Goal: Task Accomplishment & Management: Complete application form

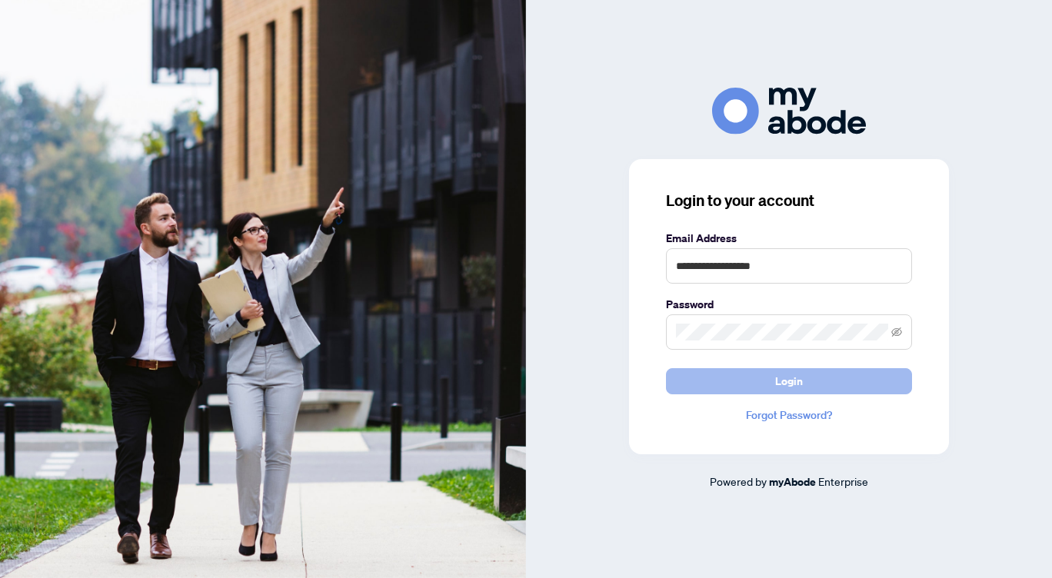
click at [758, 384] on button "Login" at bounding box center [789, 381] width 246 height 26
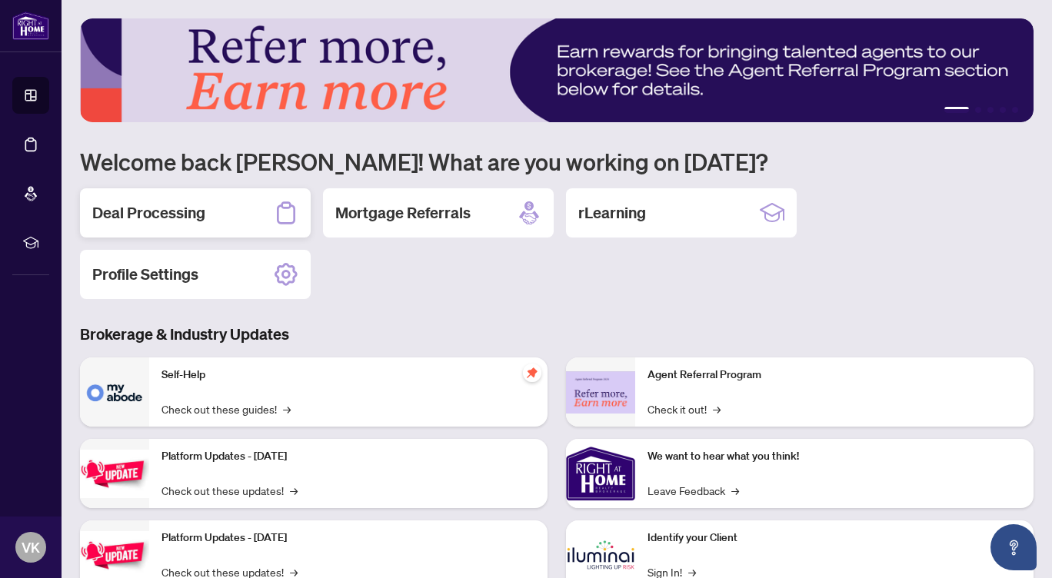
click at [157, 209] on h2 "Deal Processing" at bounding box center [148, 213] width 113 height 22
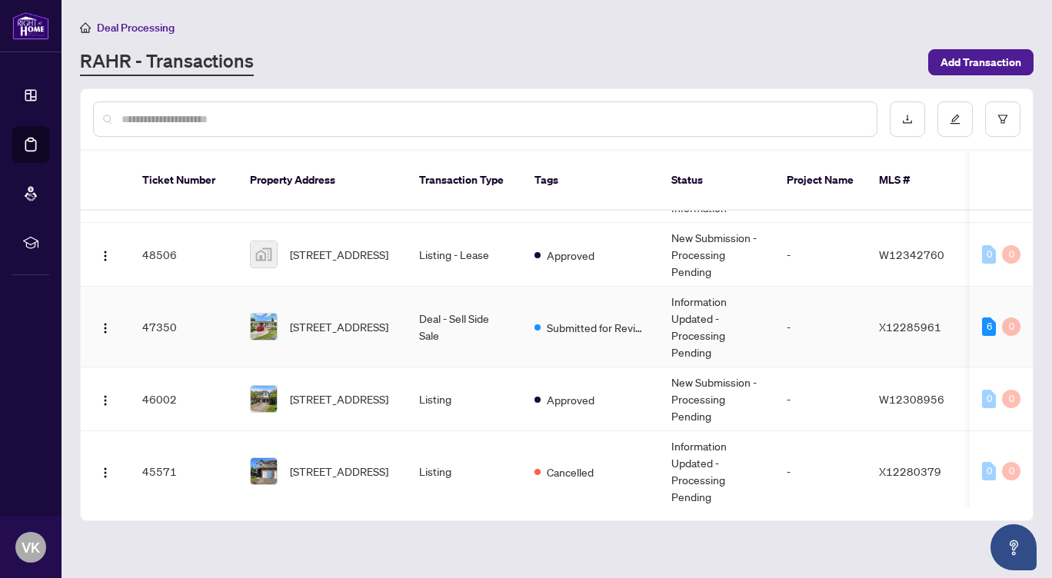
scroll to position [99, 0]
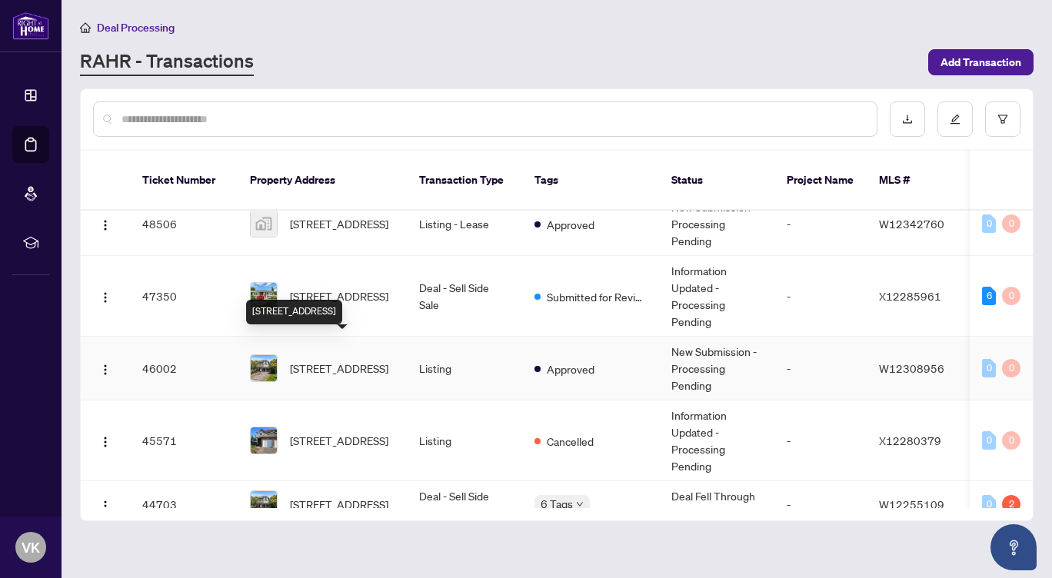
click at [328, 360] on span "7229 Pallett Crt, Mississauga, Ontario L5N 8E5, Canada" at bounding box center [339, 368] width 98 height 17
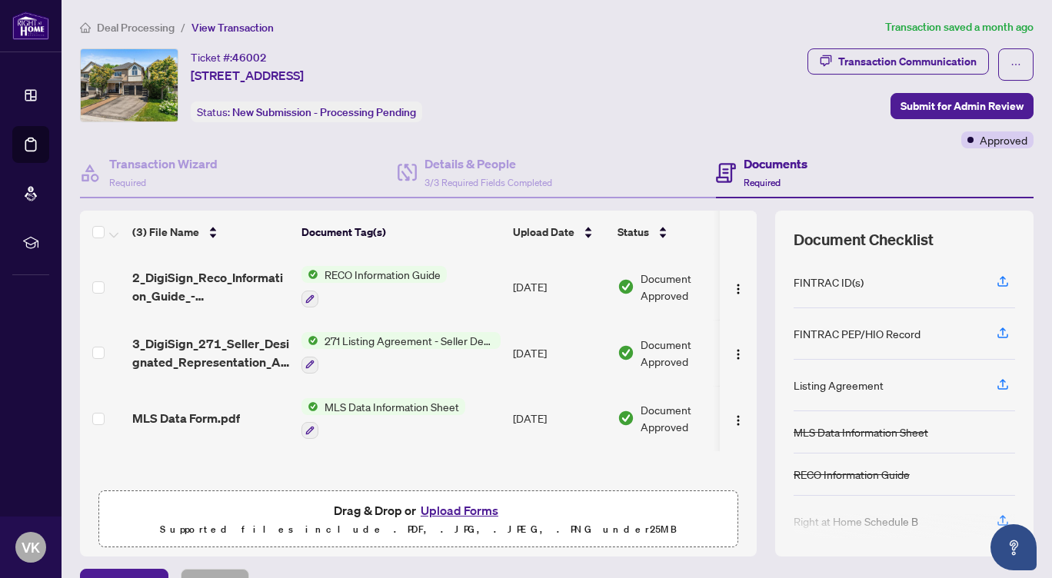
click at [468, 510] on button "Upload Forms" at bounding box center [459, 511] width 87 height 20
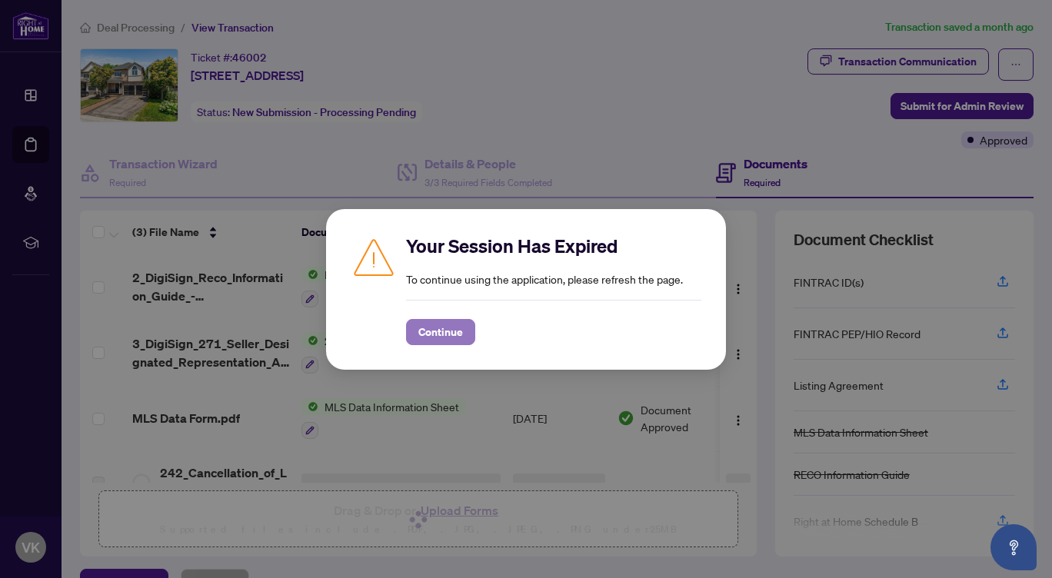
click at [438, 335] on span "Continue" at bounding box center [440, 332] width 45 height 25
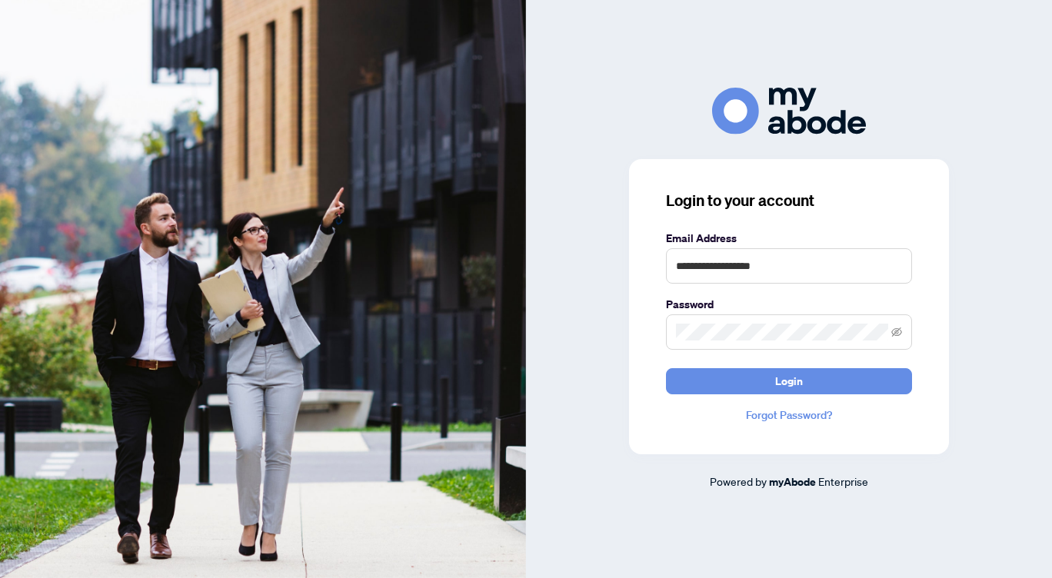
click at [325, 161] on img at bounding box center [263, 289] width 526 height 578
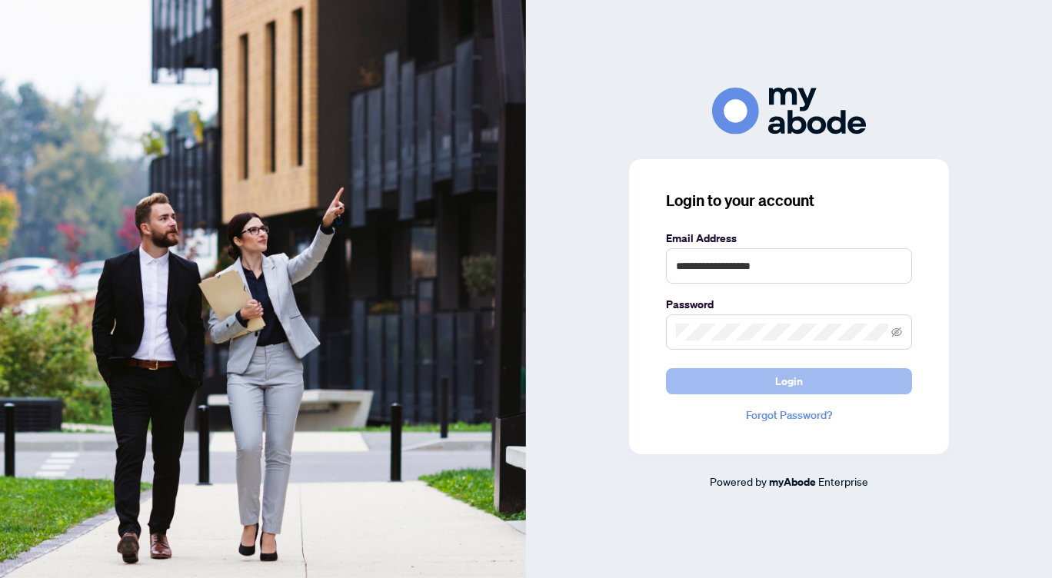
click at [761, 381] on button "Login" at bounding box center [789, 381] width 246 height 26
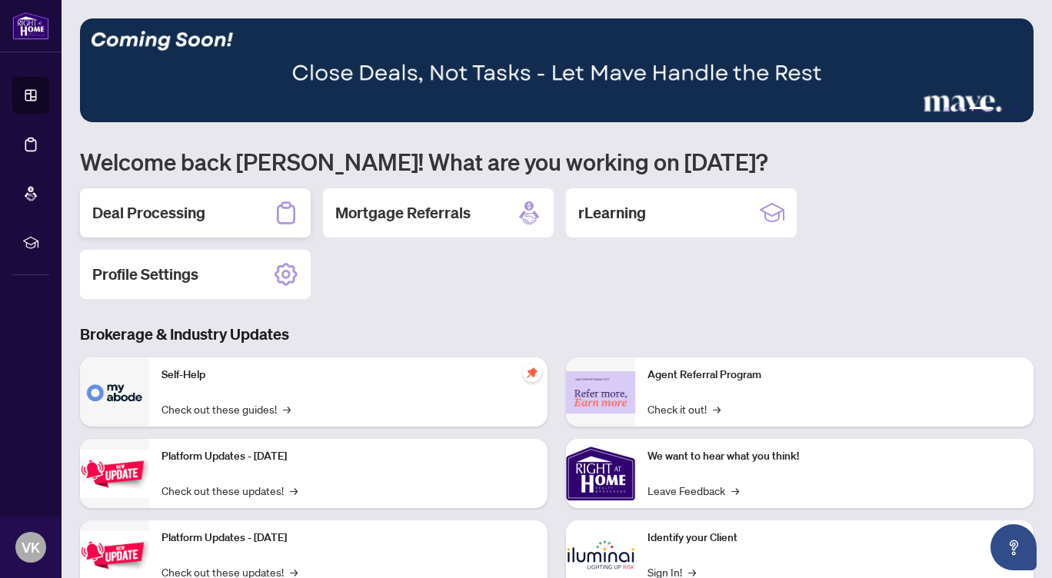
click at [147, 214] on h2 "Deal Processing" at bounding box center [148, 213] width 113 height 22
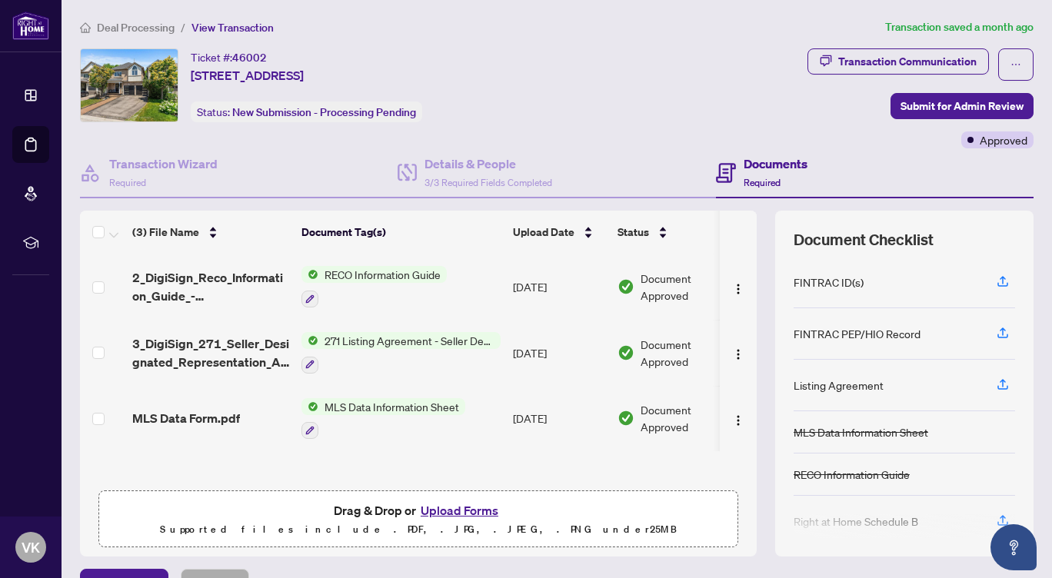
click at [441, 508] on button "Upload Forms" at bounding box center [459, 511] width 87 height 20
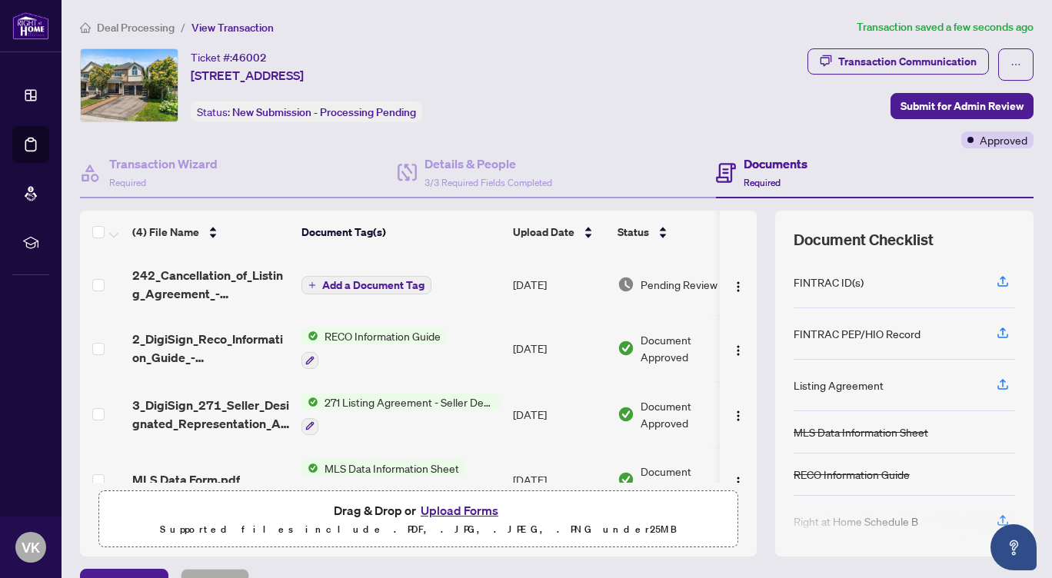
click at [343, 276] on button "Add a Document Tag" at bounding box center [366, 285] width 130 height 18
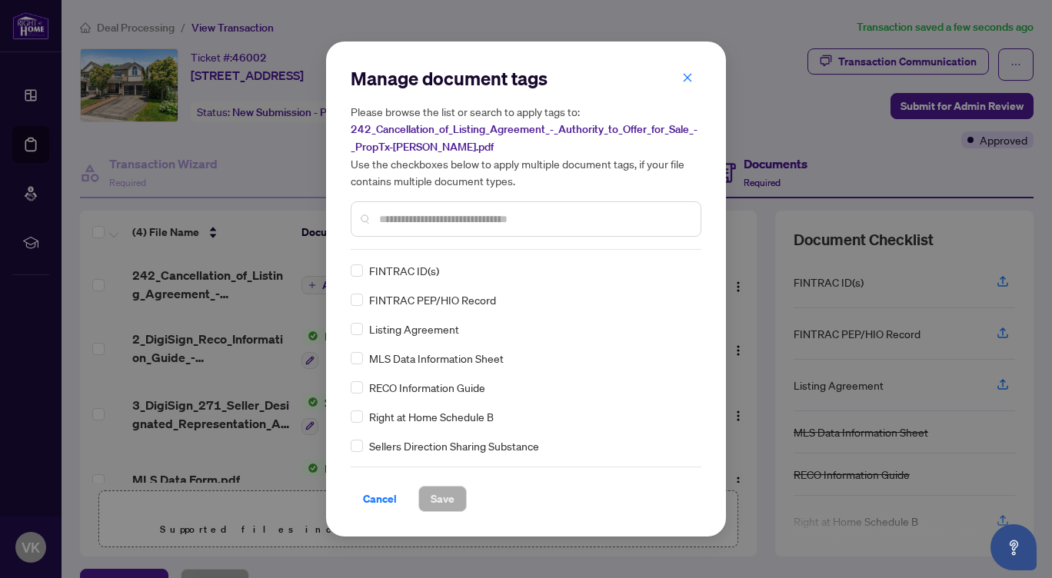
click at [404, 218] on input "text" at bounding box center [533, 219] width 309 height 17
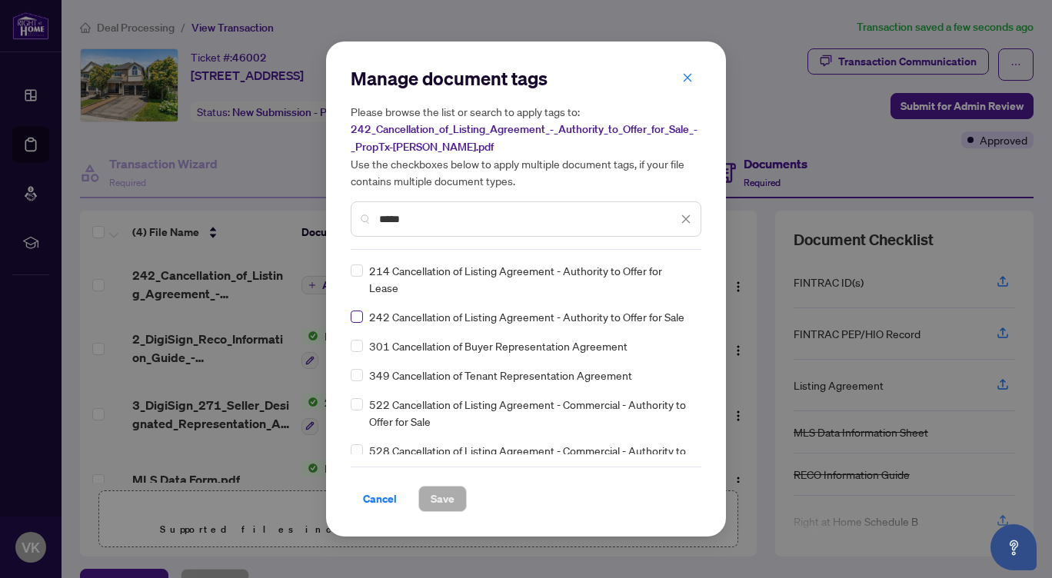
type input "*****"
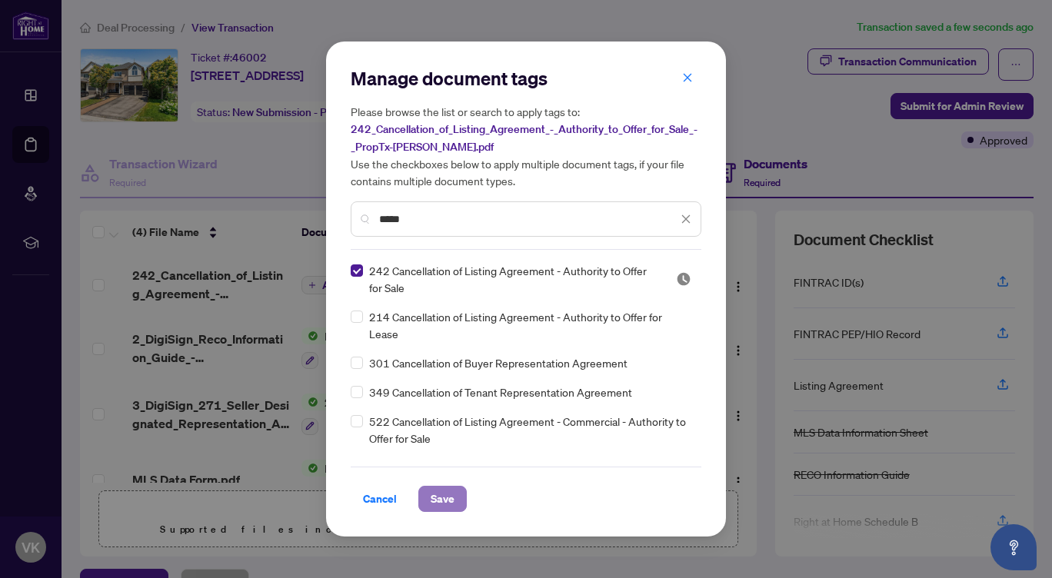
click at [431, 491] on span "Save" at bounding box center [443, 499] width 24 height 25
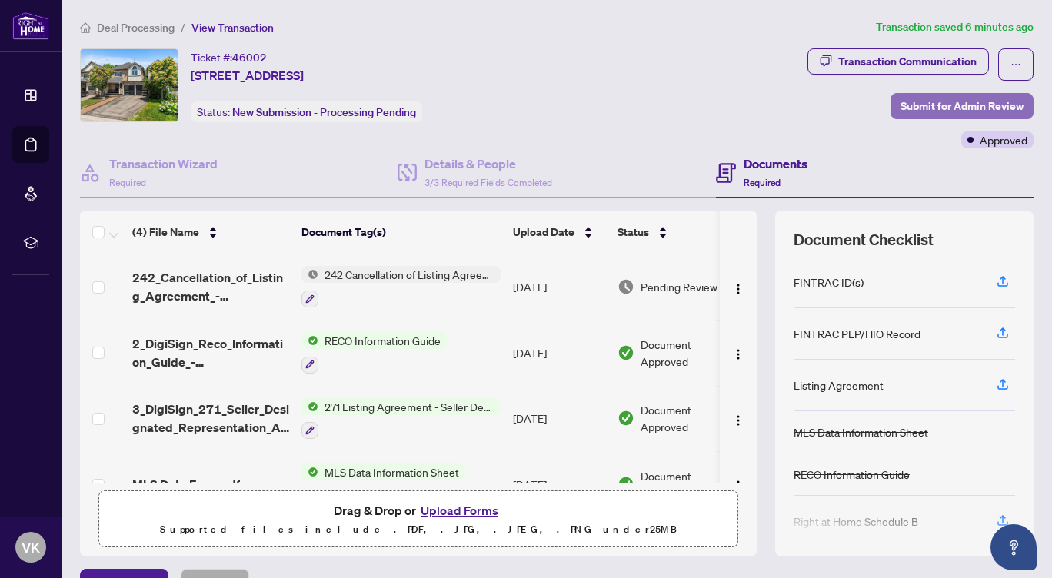
click at [975, 107] on span "Submit for Admin Review" at bounding box center [962, 106] width 123 height 25
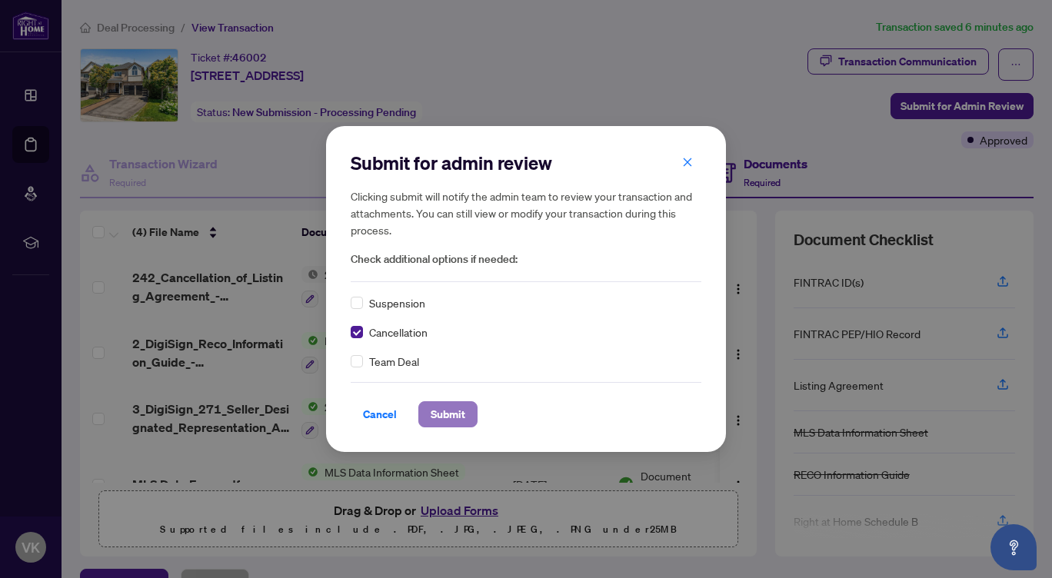
click at [441, 416] on span "Submit" at bounding box center [448, 414] width 35 height 25
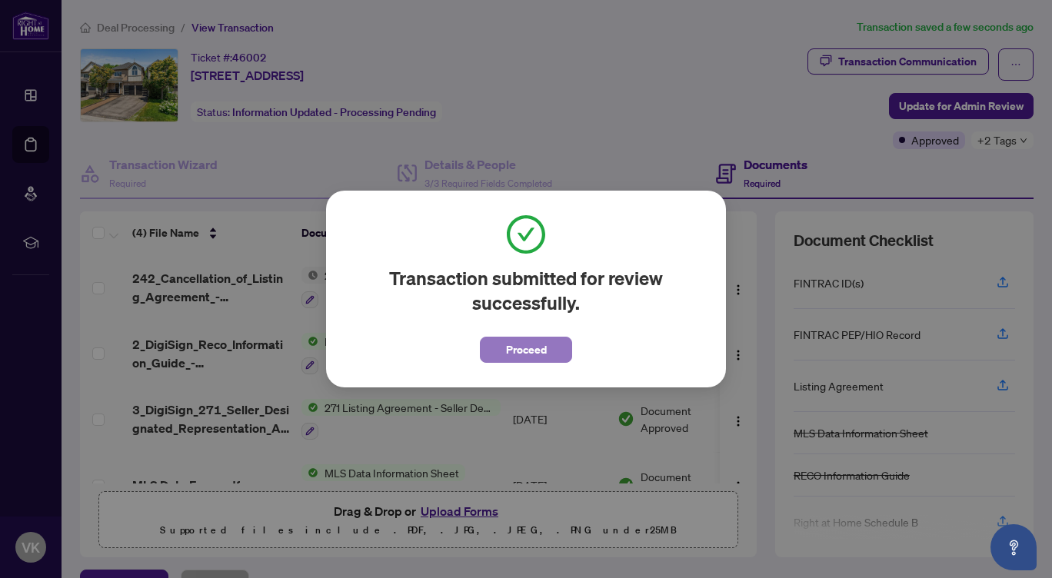
click at [528, 355] on span "Proceed" at bounding box center [526, 350] width 41 height 25
